Goal: Task Accomplishment & Management: Manage account settings

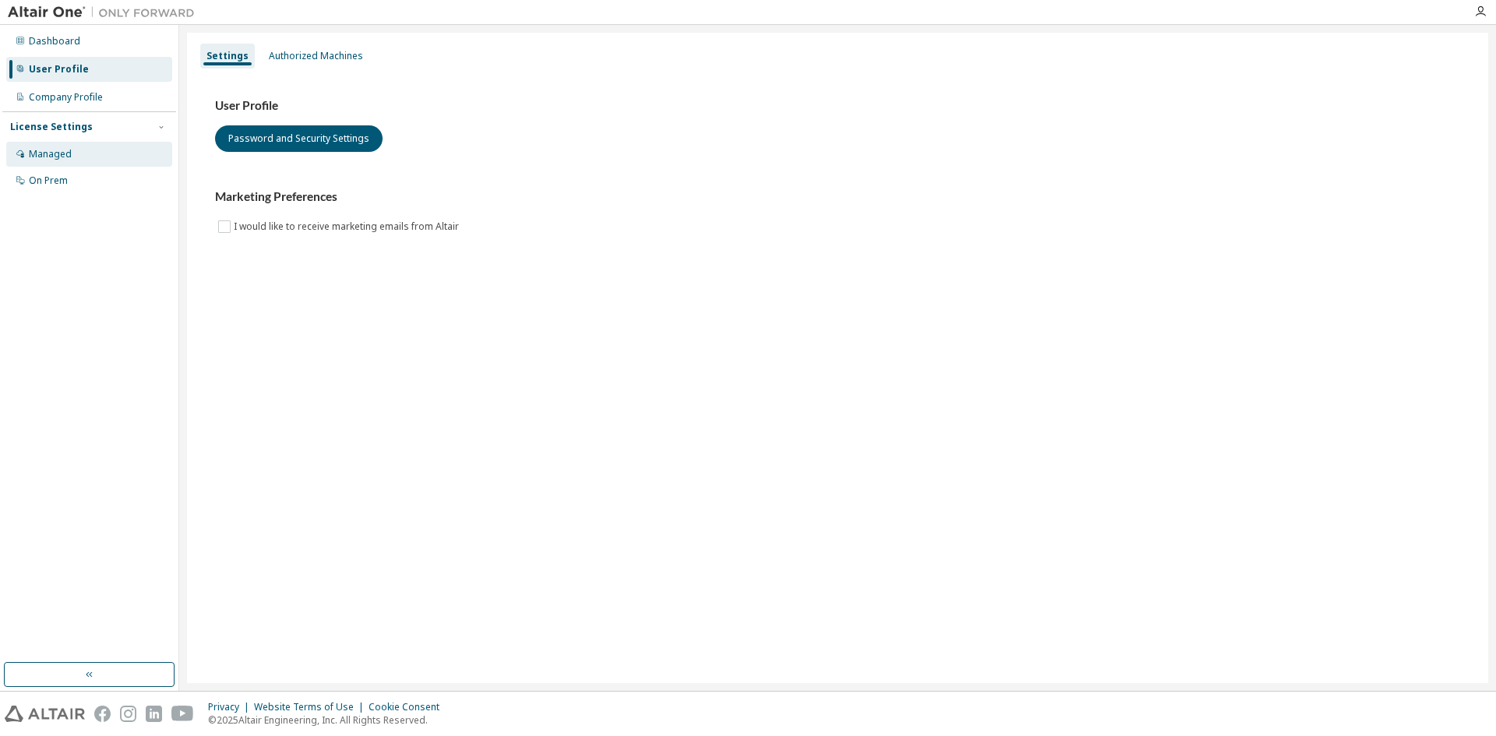
click at [93, 147] on div "Managed" at bounding box center [89, 154] width 166 height 25
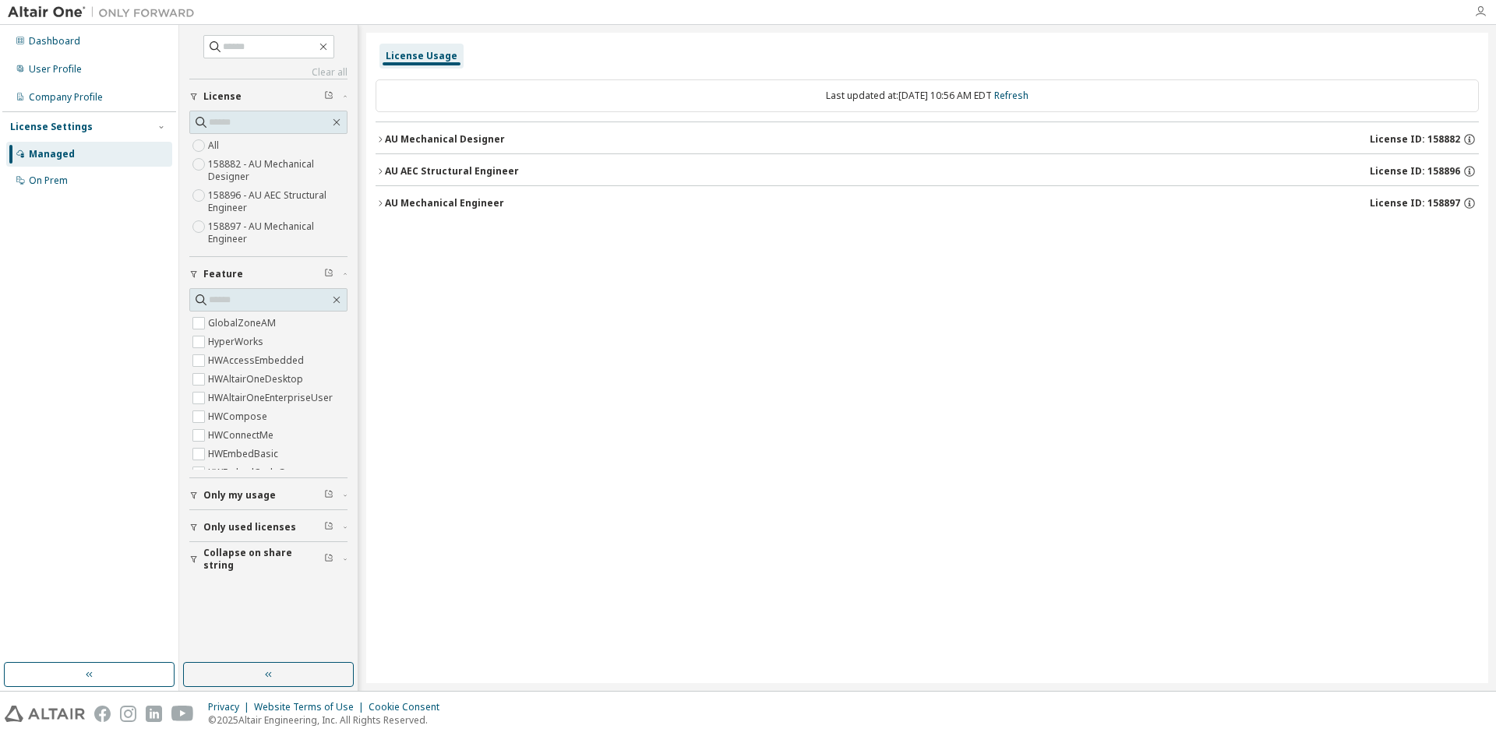
click at [1480, 9] on icon "button" at bounding box center [1480, 11] width 12 height 12
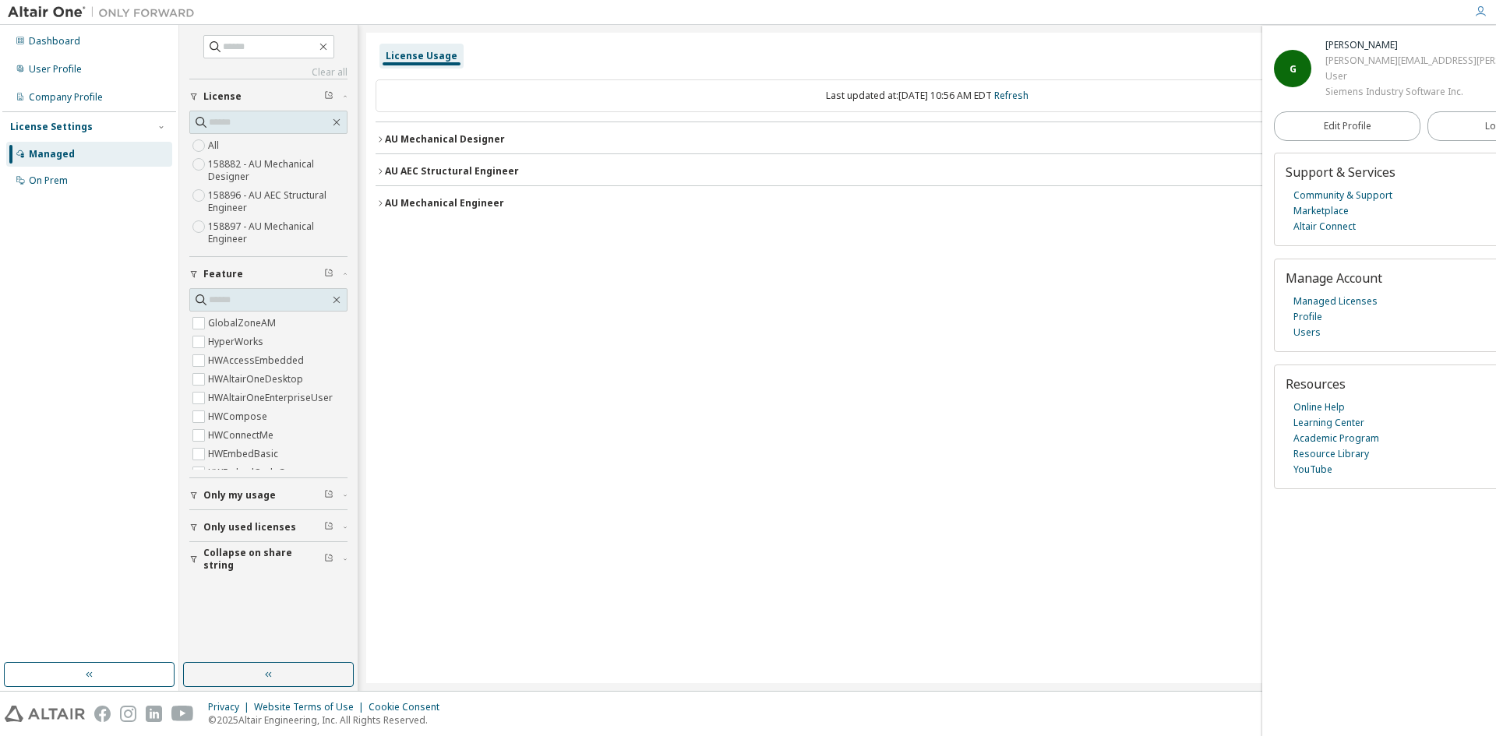
click at [465, 192] on button "AU Mechanical Engineer License ID: 158897" at bounding box center [926, 203] width 1103 height 34
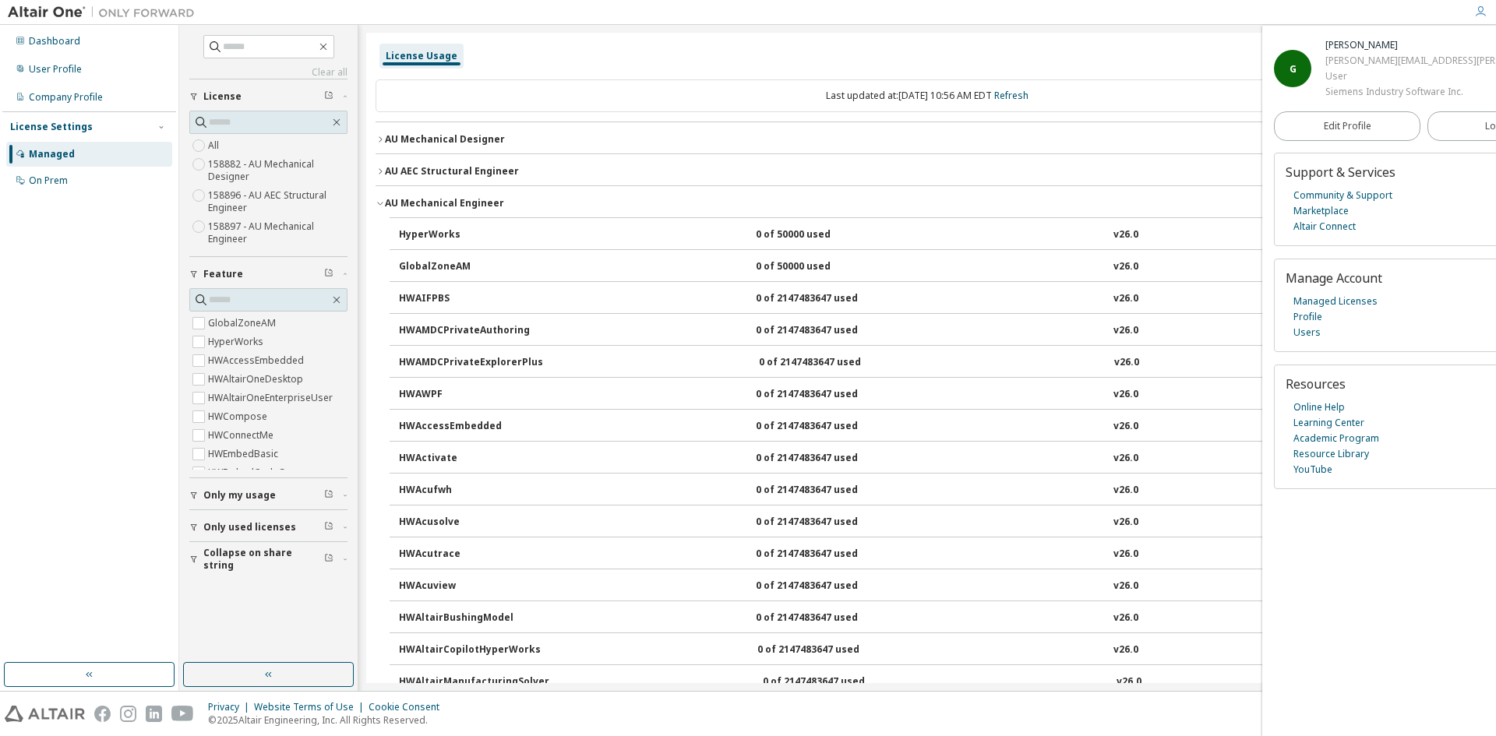
click at [464, 194] on button "AU Mechanical Engineer License ID: 158897" at bounding box center [926, 203] width 1103 height 34
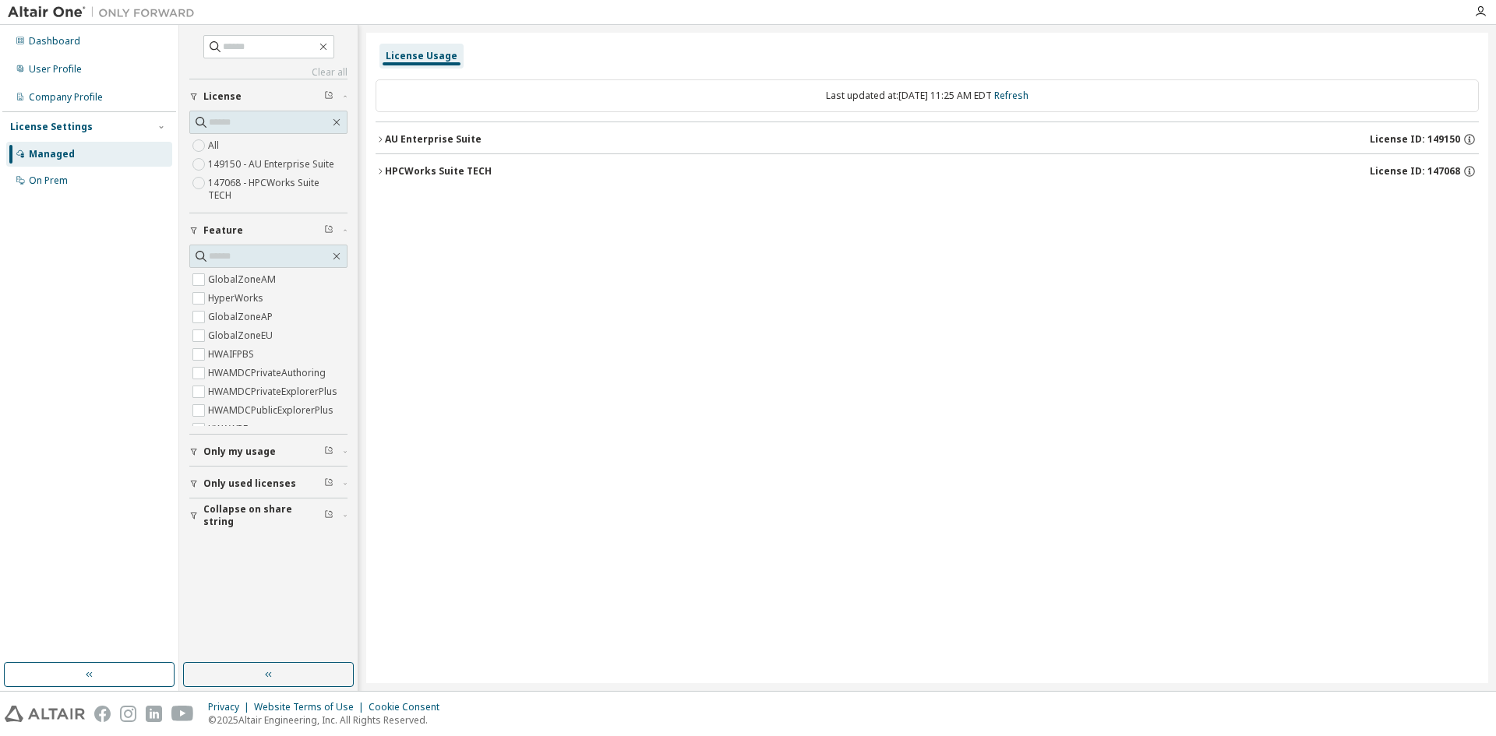
click at [425, 143] on div "AU Enterprise Suite" at bounding box center [433, 139] width 97 height 12
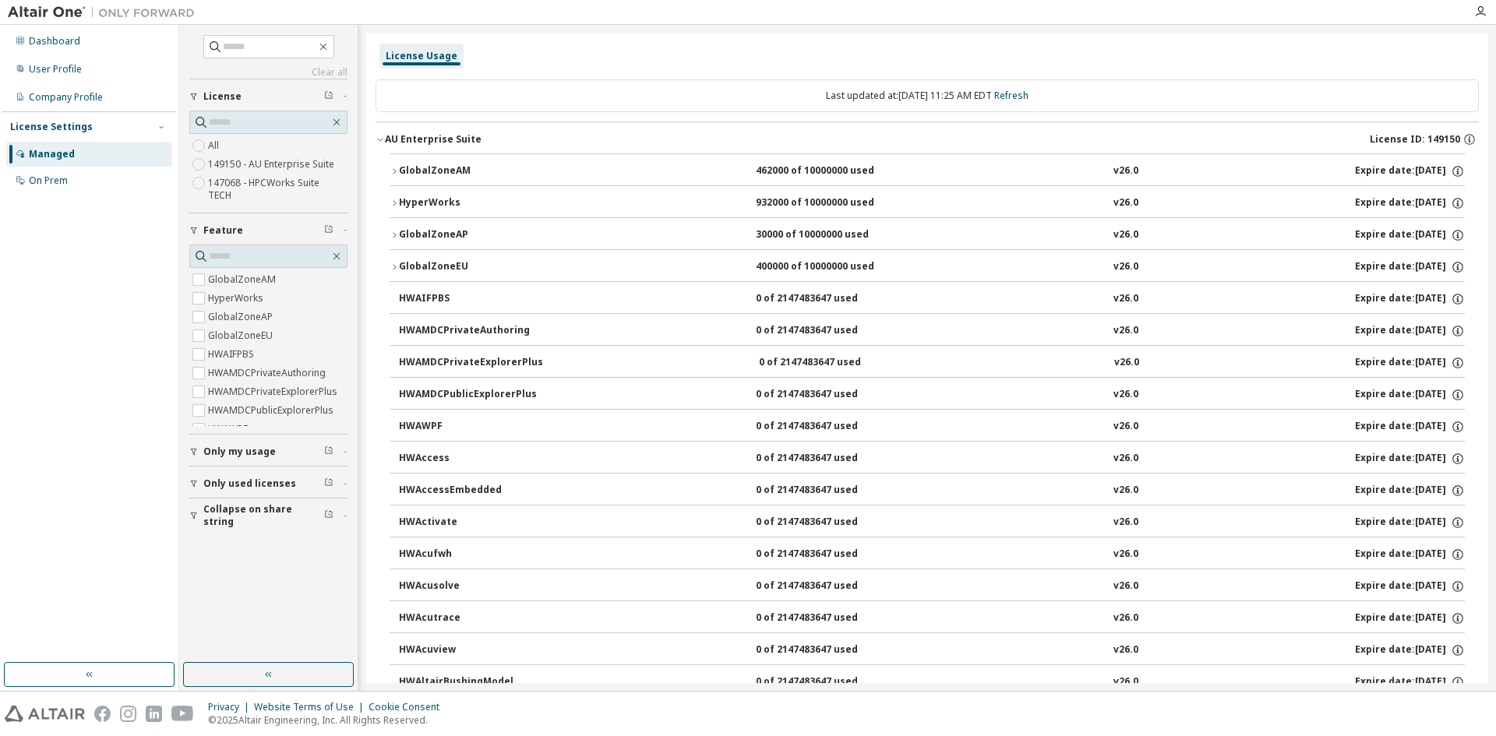
click at [400, 204] on div "HyperWorks" at bounding box center [469, 203] width 140 height 14
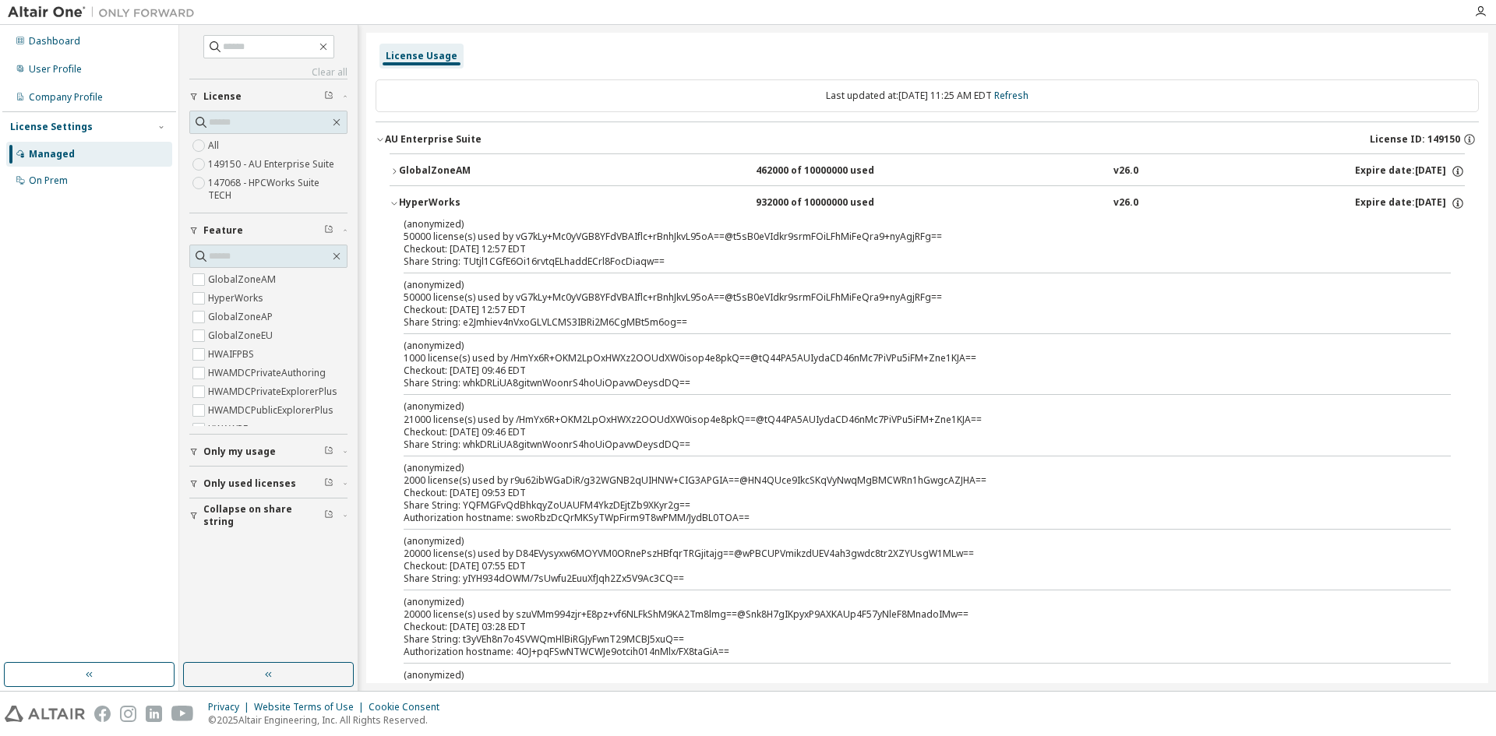
click at [397, 203] on icon "button" at bounding box center [393, 203] width 9 height 9
